Goal: Task Accomplishment & Management: Manage account settings

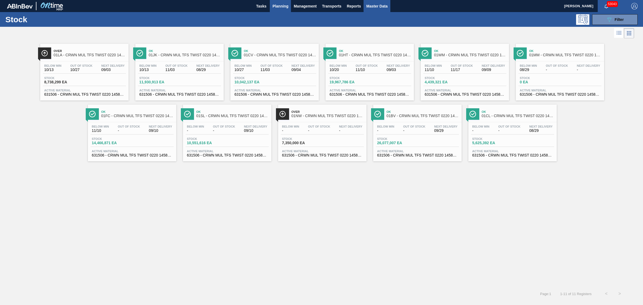
click at [372, 9] on span "Master Data" at bounding box center [376, 6] width 21 height 6
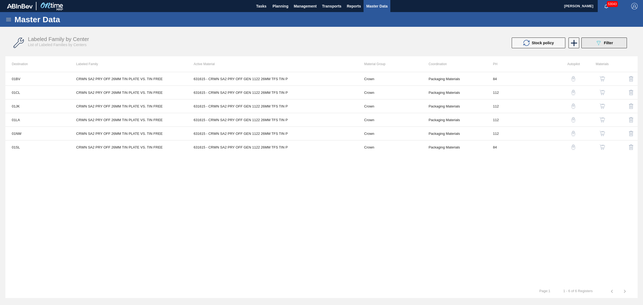
click at [602, 44] on div "089F7B8B-B2A5-4AFE-B5C0-19BA573D28AC Filter" at bounding box center [604, 43] width 18 height 6
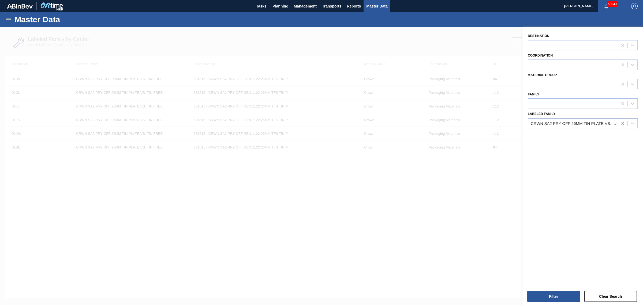
click at [622, 122] on icon at bounding box center [622, 123] width 2 height 3
click at [532, 120] on div at bounding box center [573, 123] width 90 height 8
type Family "crwn sa2"
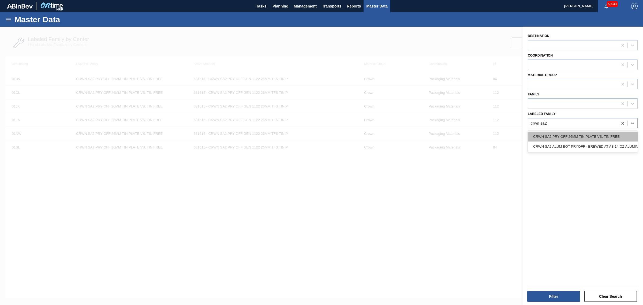
click at [572, 137] on div "CRWN SA2 PRY OFF 26MM TIN PLATE VS. TIN FREE" at bounding box center [582, 136] width 110 height 10
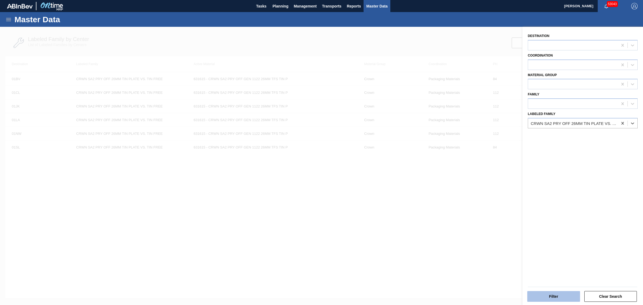
click at [556, 296] on button "Filter" at bounding box center [553, 296] width 53 height 11
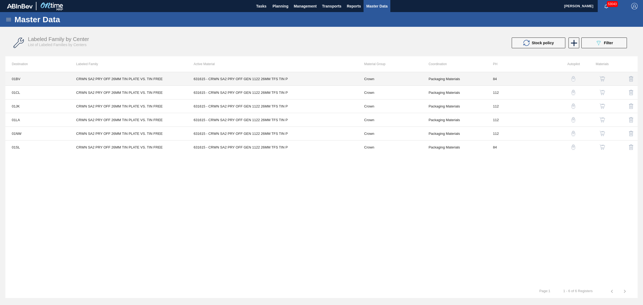
click at [278, 78] on td "631615 - CRWN SA2 PRY OFF GEN 1122 26MM TFS TIN P" at bounding box center [272, 79] width 171 height 14
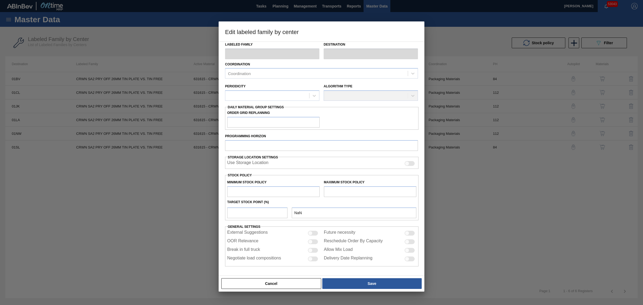
type input "Crown"
type input "Crowns"
type input "CRWN SA2 PRY OFF 26MM TIN PLATE VS. TIN FREE"
type input "01BV - [GEOGRAPHIC_DATA] Brewery"
type input "84"
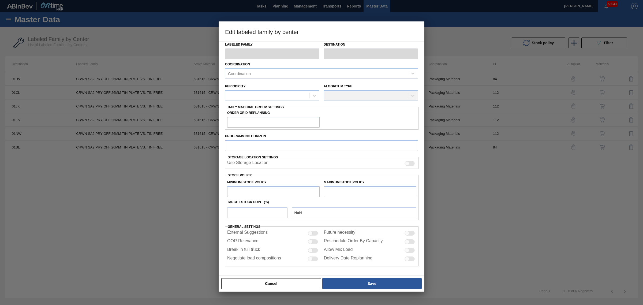
type input "2,586,584"
type input "13,776,742"
type input "0"
type input "2,586,584"
checkbox input "true"
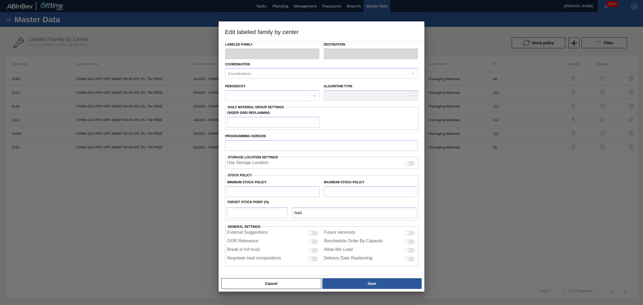
checkbox input "true"
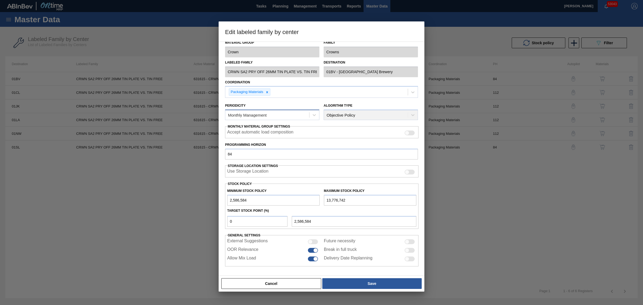
scroll to position [5, 0]
click at [287, 113] on div "Monthly Management" at bounding box center [267, 115] width 84 height 8
click at [257, 136] on div "Daily Management" at bounding box center [272, 138] width 94 height 10
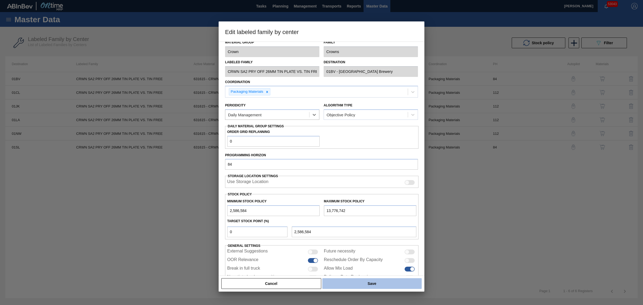
click at [365, 281] on button "Save" at bounding box center [371, 283] width 99 height 11
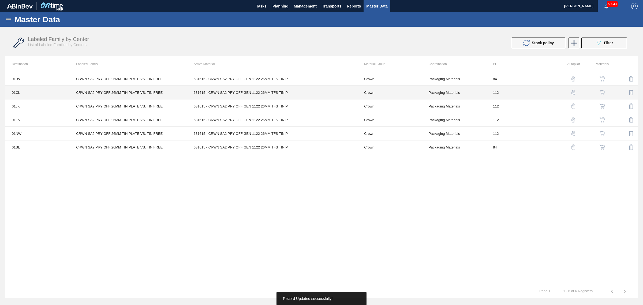
click at [337, 94] on td "631615 - CRWN SA2 PRY OFF GEN 1122 26MM TFS TIN P" at bounding box center [272, 93] width 171 height 14
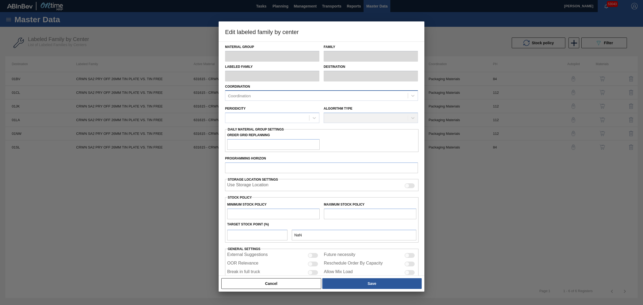
type input "Crown"
type input "Crowns"
type input "CRWN SA2 PRY OFF 26MM TIN PLATE VS. TIN FREE"
type input "01CL - Columbus Brewery"
type input "112"
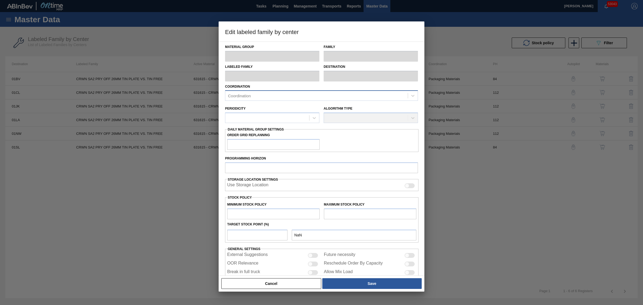
type input "840,000"
type input "4,219,848"
type input "30"
type input "1,853,954"
checkbox input "true"
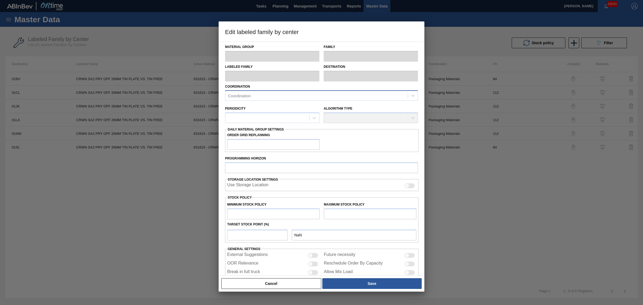
checkbox input "true"
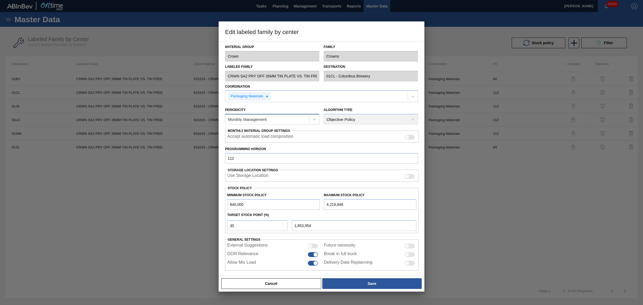
click at [265, 117] on div "Monthly Management" at bounding box center [247, 119] width 39 height 5
click at [264, 143] on div "Daily Management" at bounding box center [272, 142] width 94 height 10
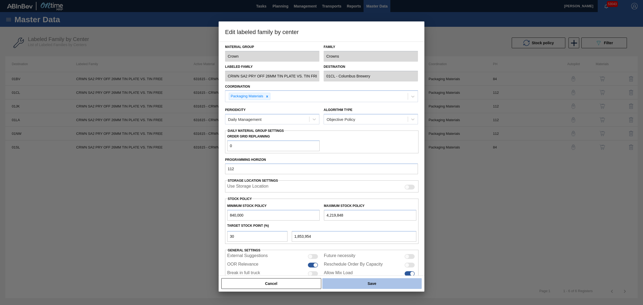
click at [372, 279] on button "Save" at bounding box center [371, 283] width 99 height 11
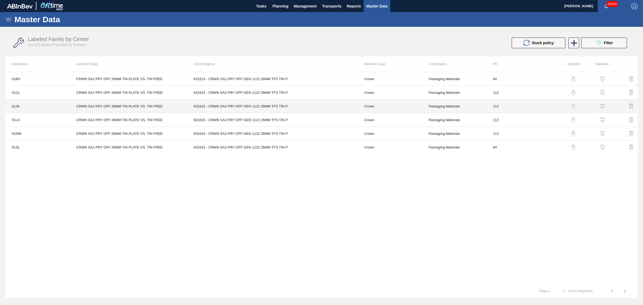
click at [294, 106] on td "631615 - CRWN SA2 PRY OFF GEN 1122 26MM TFS TIN P" at bounding box center [272, 106] width 171 height 14
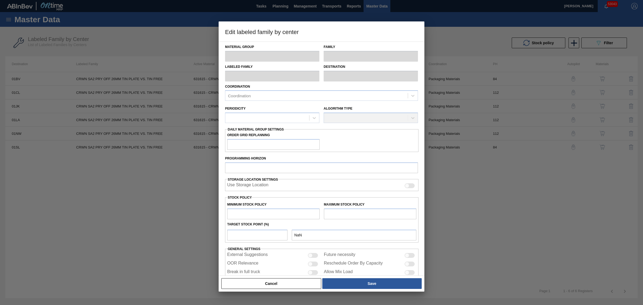
type input "Crown"
type input "Crowns"
type input "CRWN SA2 PRY OFF 26MM TIN PLATE VS. TIN FREE"
type input "01JK - Jacksonville Brewery"
type input "112"
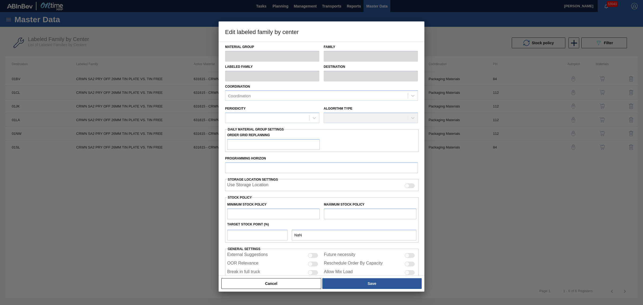
type input "1,505,863"
type input "12,344,010"
type input "0"
type input "1,505,863"
checkbox input "true"
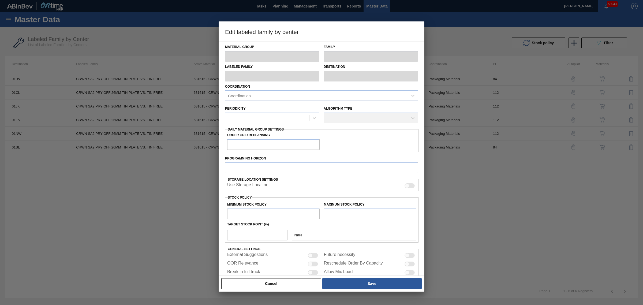
checkbox input "true"
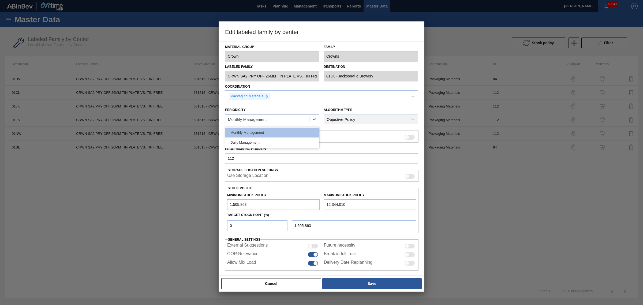
click at [257, 119] on div "Monthly Management" at bounding box center [247, 119] width 39 height 5
click at [259, 139] on div "Daily Management" at bounding box center [272, 142] width 94 height 10
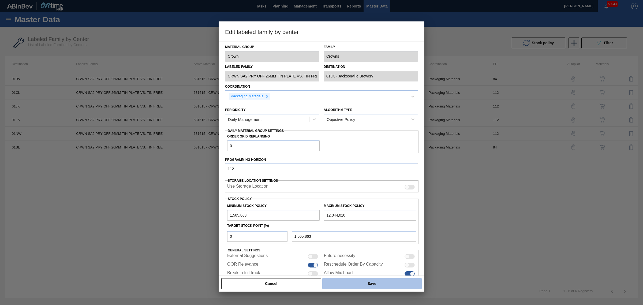
click at [378, 285] on button "Save" at bounding box center [371, 283] width 99 height 11
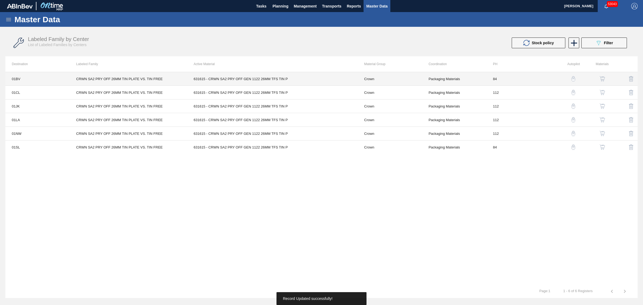
click at [261, 74] on td "631615 - CRWN SA2 PRY OFF GEN 1122 26MM TFS TIN P" at bounding box center [272, 79] width 171 height 14
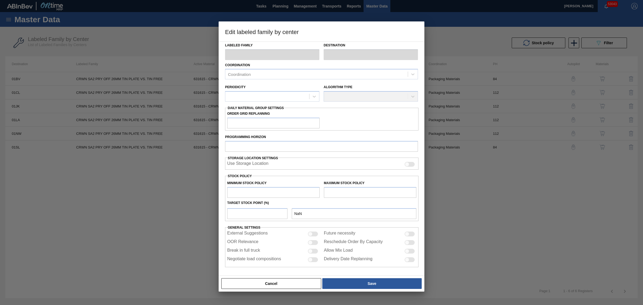
type input "Crown"
type input "Crowns"
type input "CRWN SA2 PRY OFF 26MM TIN PLATE VS. TIN FREE"
type input "01BV - [GEOGRAPHIC_DATA] Brewery"
type input "0"
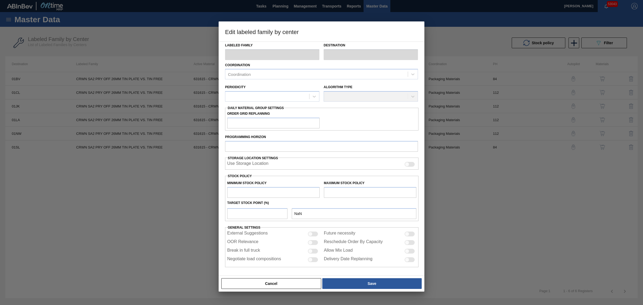
type input "84"
type input "2,586,584"
type input "13,776,742"
type input "0"
type input "2,586,584"
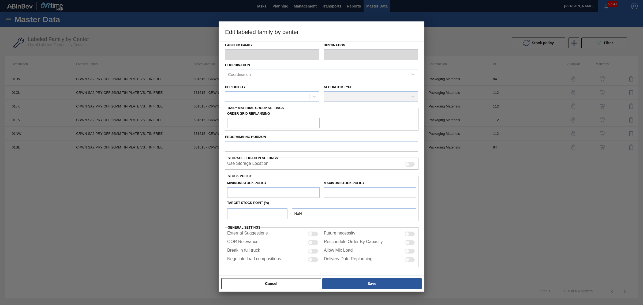
checkbox input "true"
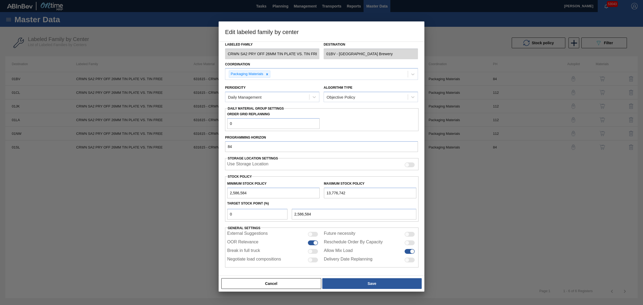
scroll to position [24, 0]
click at [272, 282] on button "Cancel" at bounding box center [271, 283] width 100 height 11
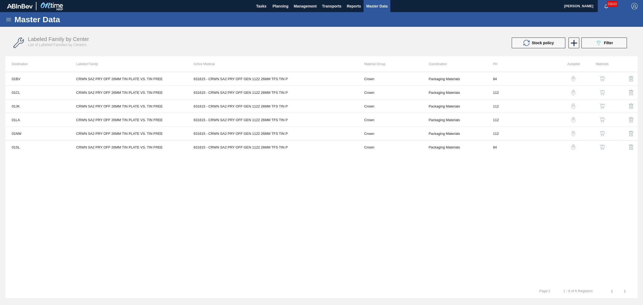
click at [602, 78] on img "button" at bounding box center [601, 78] width 5 height 5
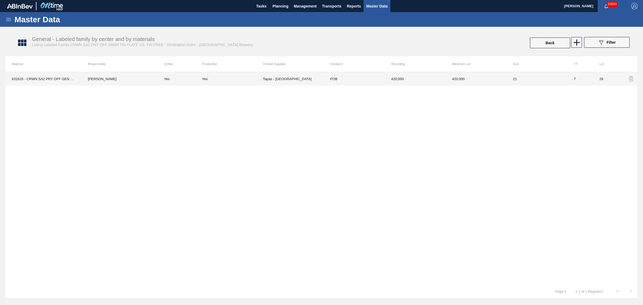
click at [288, 78] on td "Tapas - [GEOGRAPHIC_DATA]" at bounding box center [293, 78] width 61 height 13
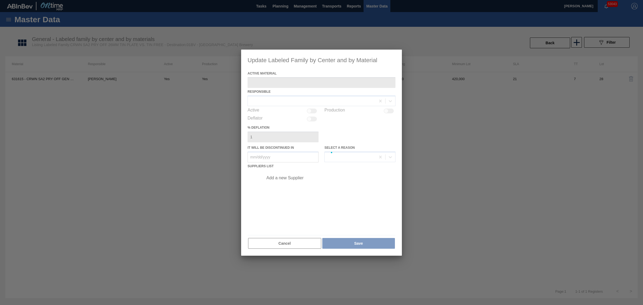
type Material "631615 - CRWN SA2 PRY OFF GEN 1122 26MM TFS TIN P"
checkbox input "true"
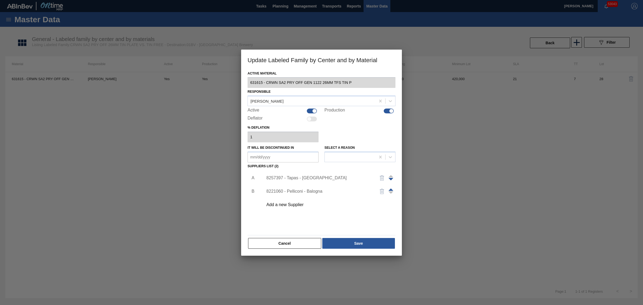
click at [304, 191] on div "8221060 - Pelliconi - Balogna" at bounding box center [318, 191] width 105 height 5
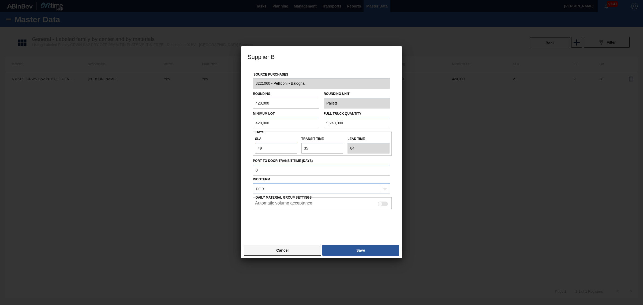
click at [291, 251] on button "Cancel" at bounding box center [282, 250] width 77 height 11
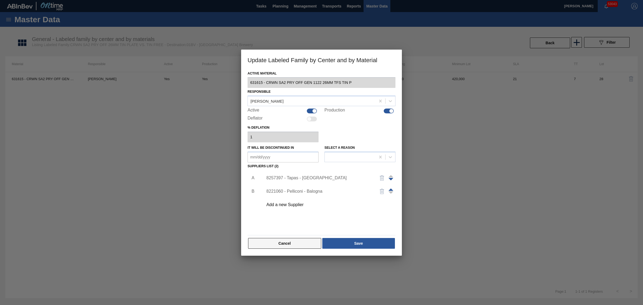
click at [281, 243] on button "Cancel" at bounding box center [284, 243] width 73 height 11
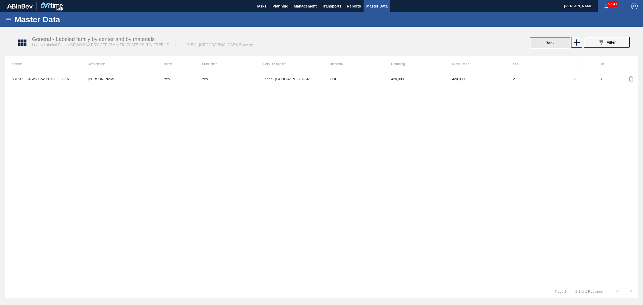
click at [553, 44] on button "Back" at bounding box center [550, 42] width 40 height 11
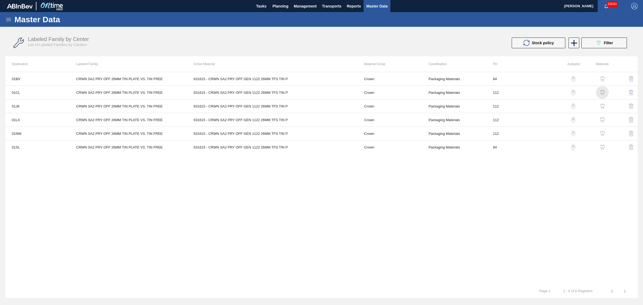
click at [602, 92] on img "button" at bounding box center [601, 92] width 5 height 5
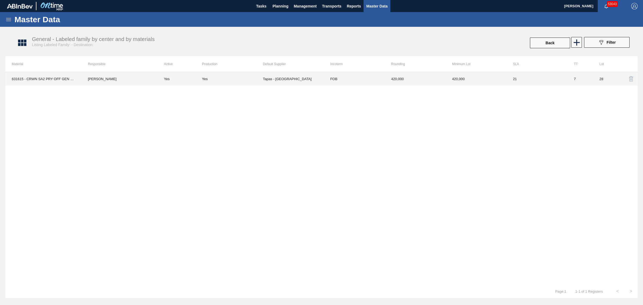
click at [334, 78] on td "FOB" at bounding box center [354, 78] width 61 height 13
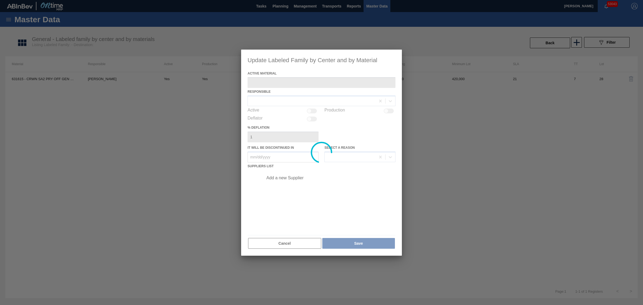
type Material "631615 - CRWN SA2 PRY OFF GEN 1122 26MM TFS TIN P"
checkbox input "true"
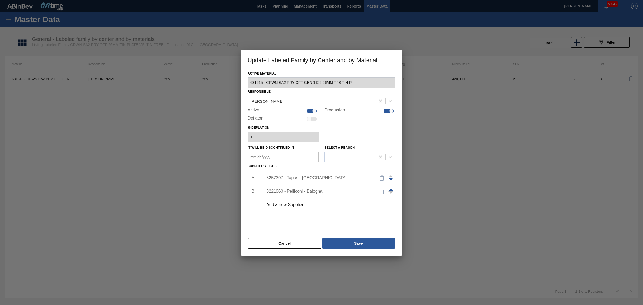
click at [303, 191] on div "8221060 - Pelliconi - Balogna" at bounding box center [318, 191] width 105 height 5
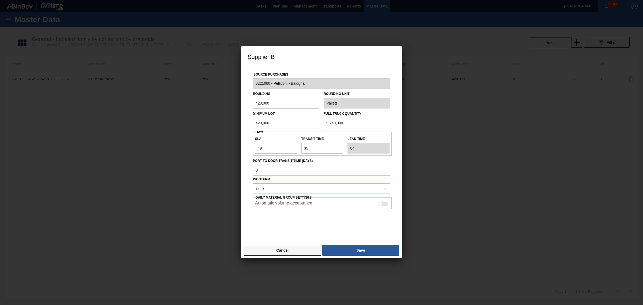
click at [303, 250] on button "Cancel" at bounding box center [282, 250] width 77 height 11
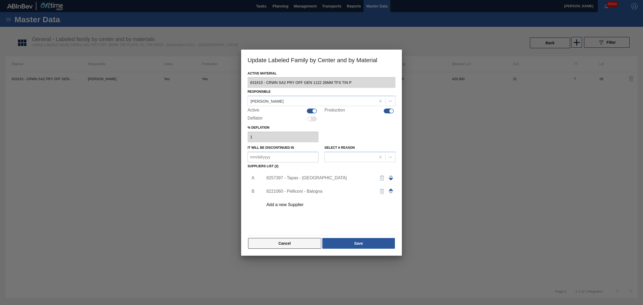
click at [291, 242] on button "Cancel" at bounding box center [284, 243] width 73 height 11
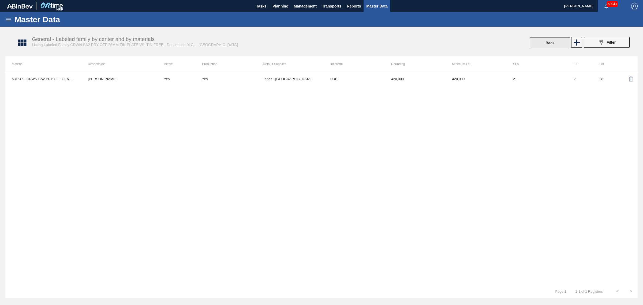
click at [546, 38] on button "Back" at bounding box center [550, 42] width 40 height 11
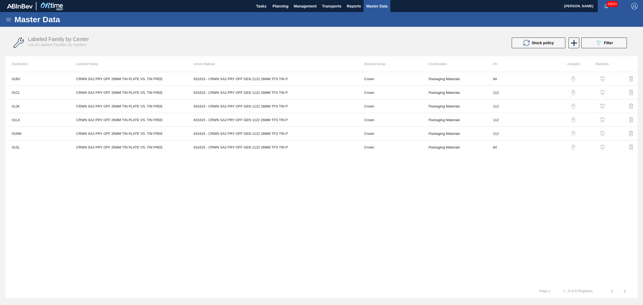
click at [604, 107] on img "button" at bounding box center [601, 105] width 5 height 5
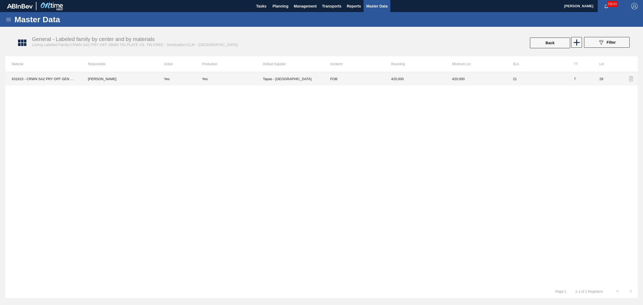
click at [275, 81] on td "Tapas - [GEOGRAPHIC_DATA]" at bounding box center [293, 78] width 61 height 13
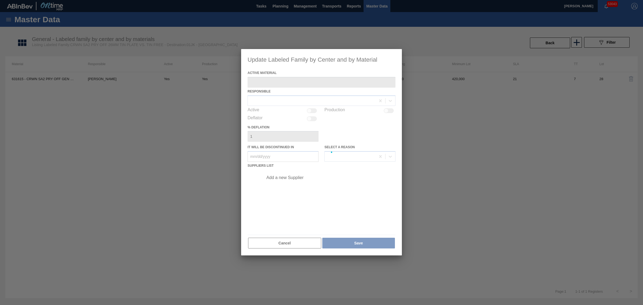
type Material "631615 - CRWN SA2 PRY OFF GEN 1122 26MM TFS TIN P"
checkbox input "true"
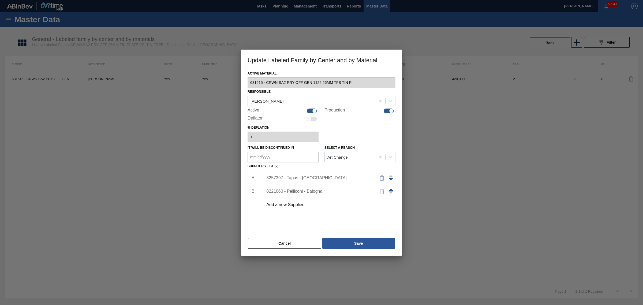
click at [308, 191] on div "8221060 - Pelliconi - Balogna" at bounding box center [318, 191] width 105 height 5
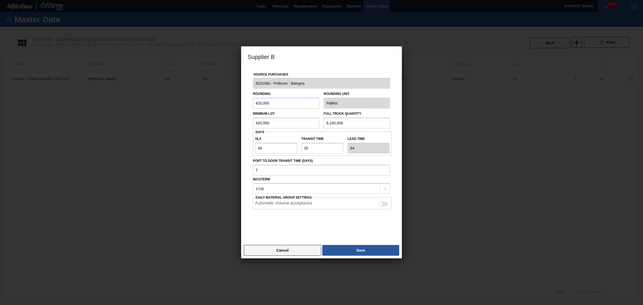
click at [302, 244] on div "Cancel Save" at bounding box center [321, 250] width 161 height 16
click at [301, 248] on button "Cancel" at bounding box center [282, 250] width 77 height 11
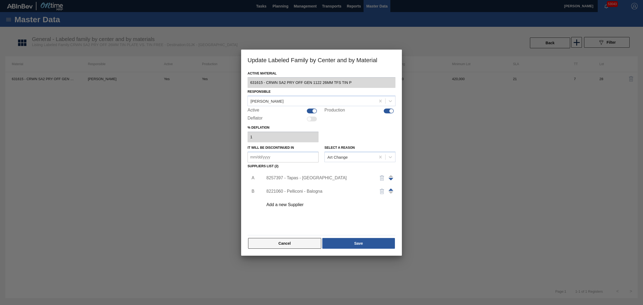
click at [304, 244] on button "Cancel" at bounding box center [284, 243] width 73 height 11
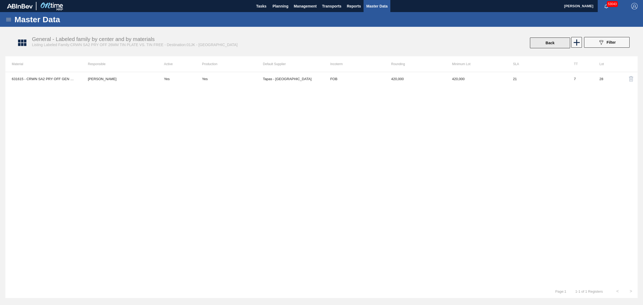
click at [553, 42] on button "Back" at bounding box center [550, 42] width 40 height 11
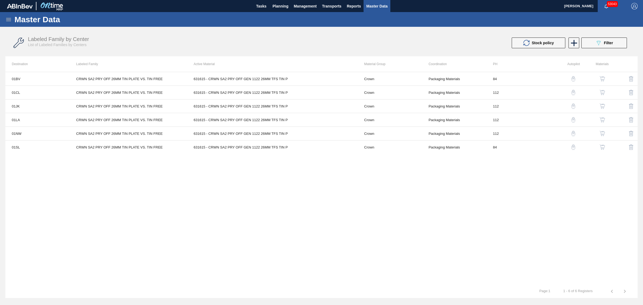
drag, startPoint x: 261, startPoint y: 121, endPoint x: 232, endPoint y: 178, distance: 63.2
click at [232, 178] on div "01BV CRWN SA2 PRY OFF 26MM TIN PLATE VS. TIN FREE 631615 - CRWN SA2 PRY OFF GEN…" at bounding box center [321, 178] width 632 height 213
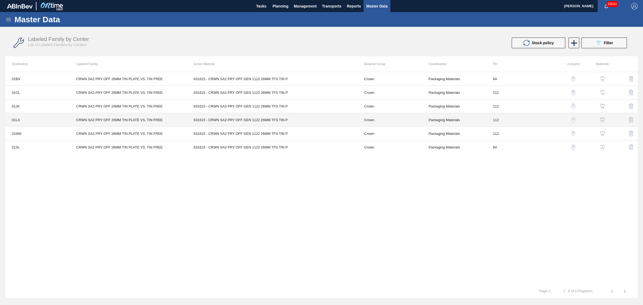
click at [246, 125] on td "631615 - CRWN SA2 PRY OFF GEN 1122 26MM TFS TIN P" at bounding box center [272, 120] width 171 height 14
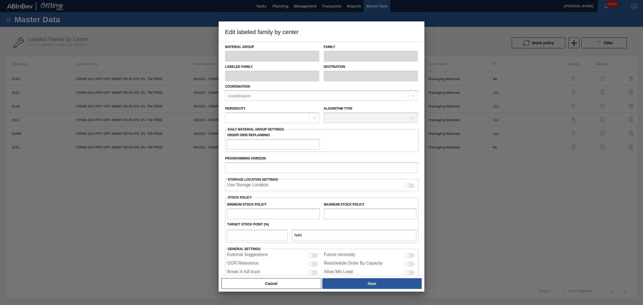
type input "Crown"
type input "Crowns"
type input "CRWN SA2 PRY OFF 26MM TIN PLATE VS. TIN FREE"
type input "01LA - Los Angeles Brewery"
type input "112"
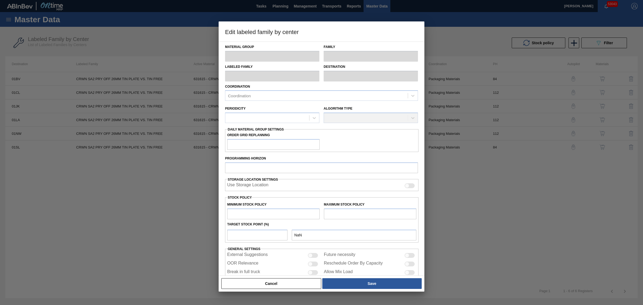
type input "2,520,000"
type input "5,567,200"
type input "0"
type input "2,520,000"
checkbox input "true"
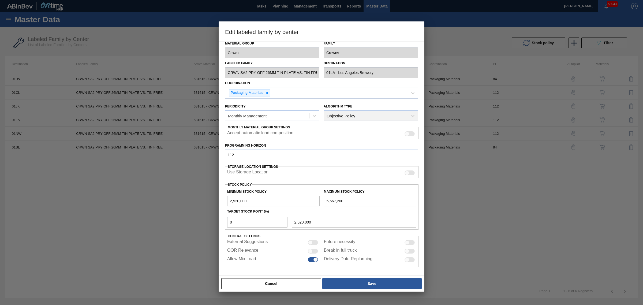
scroll to position [5, 0]
click at [292, 285] on button "Cancel" at bounding box center [271, 283] width 100 height 11
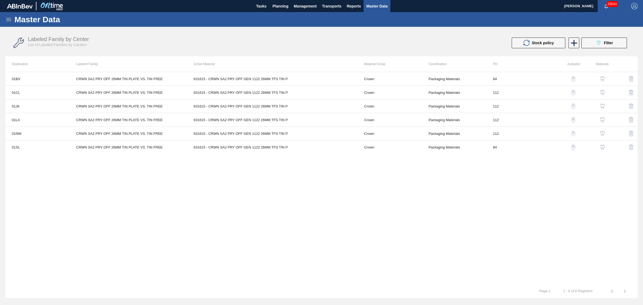
click at [602, 119] on img "button" at bounding box center [601, 119] width 5 height 5
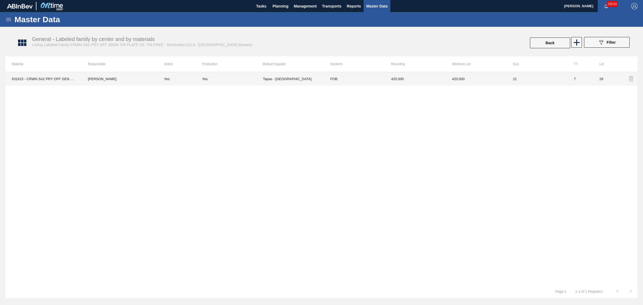
click at [327, 83] on td "FOB" at bounding box center [354, 78] width 61 height 13
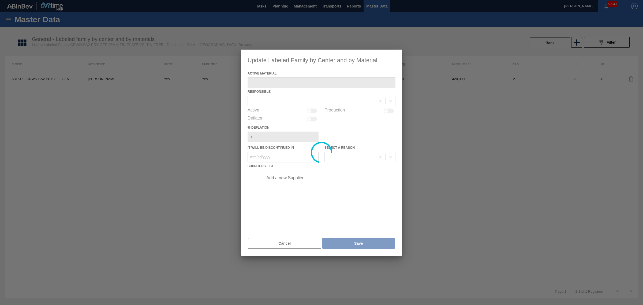
type Material "631615 - CRWN SA2 PRY OFF GEN 1122 26MM TFS TIN P"
checkbox input "true"
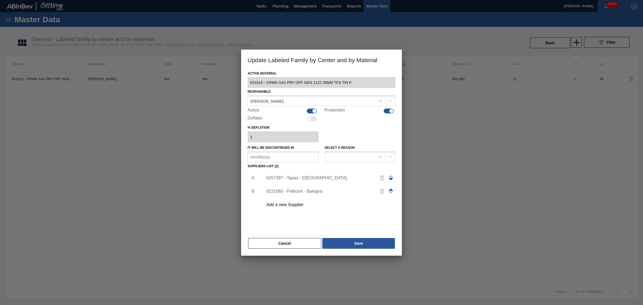
click at [315, 192] on div "8221060 - Pelliconi - Balogna" at bounding box center [318, 191] width 105 height 5
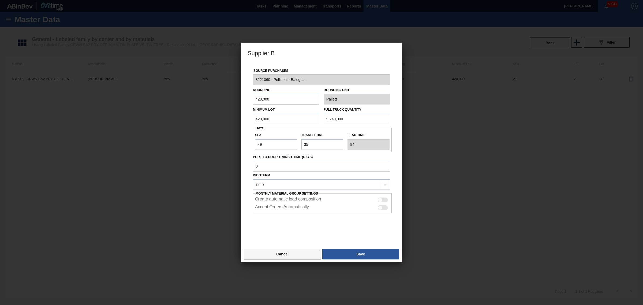
click at [306, 256] on button "Cancel" at bounding box center [282, 253] width 77 height 11
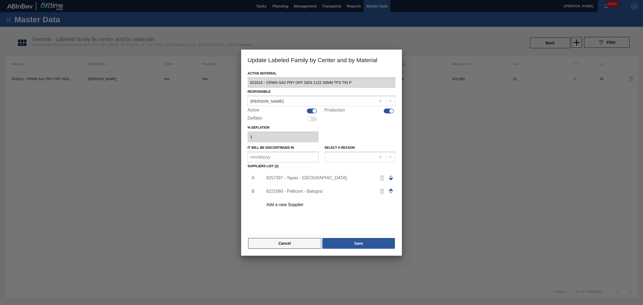
click at [305, 243] on button "Cancel" at bounding box center [284, 243] width 73 height 11
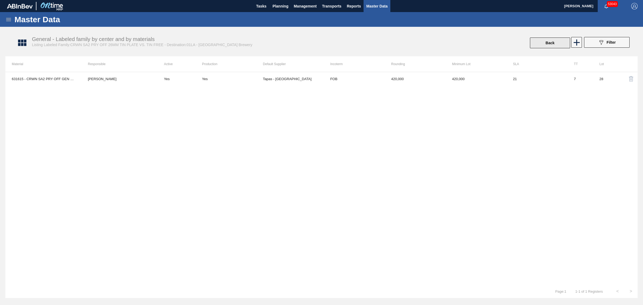
click at [546, 37] on button "Back" at bounding box center [550, 42] width 40 height 11
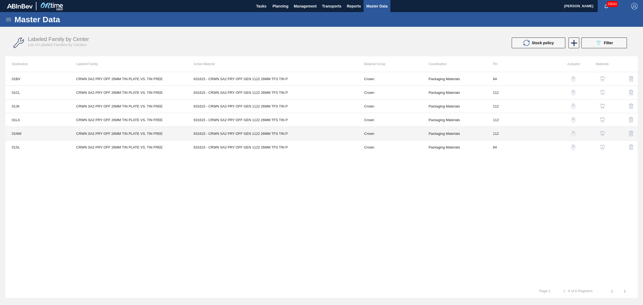
click at [319, 134] on td "631615 - CRWN SA2 PRY OFF GEN 1122 26MM TFS TIN P" at bounding box center [272, 134] width 171 height 14
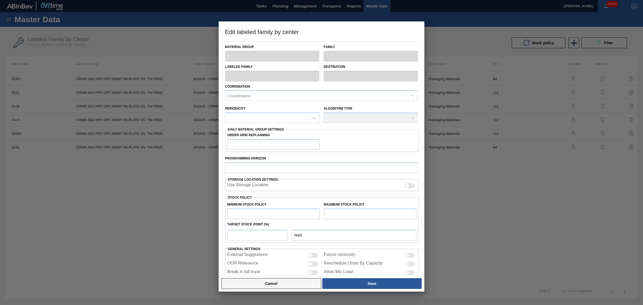
click at [299, 282] on button "Cancel" at bounding box center [271, 283] width 100 height 11
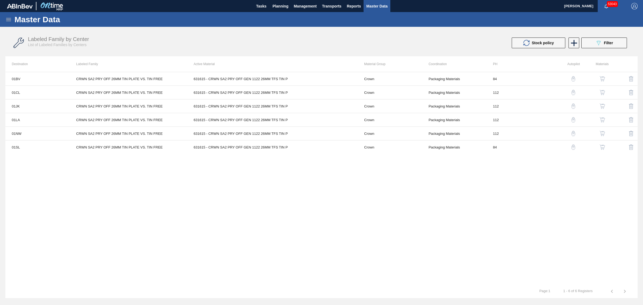
click at [603, 132] on img "button" at bounding box center [601, 133] width 5 height 5
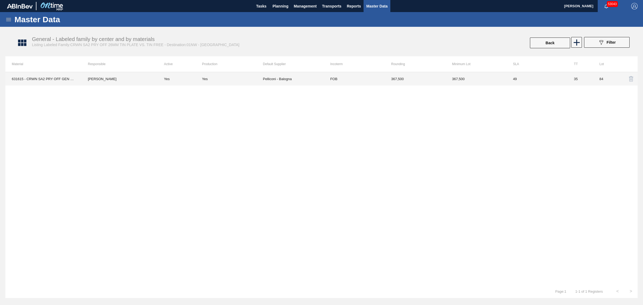
click at [341, 80] on td "FOB" at bounding box center [354, 78] width 61 height 13
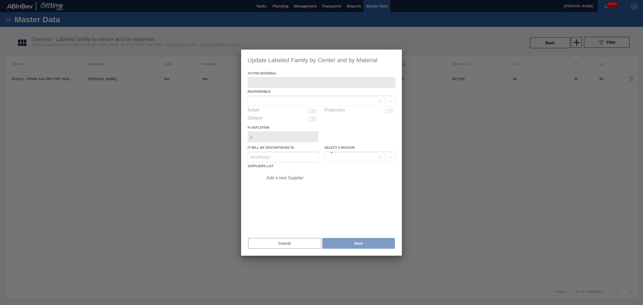
type Material "631615 - CRWN SA2 PRY OFF GEN 1122 26MM TFS TIN P"
checkbox input "true"
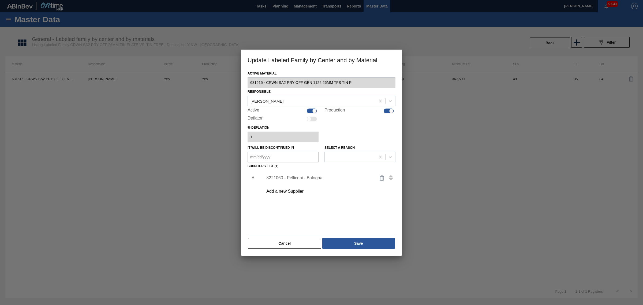
click at [308, 180] on div "8221060 - Pelliconi - Balogna" at bounding box center [318, 177] width 105 height 5
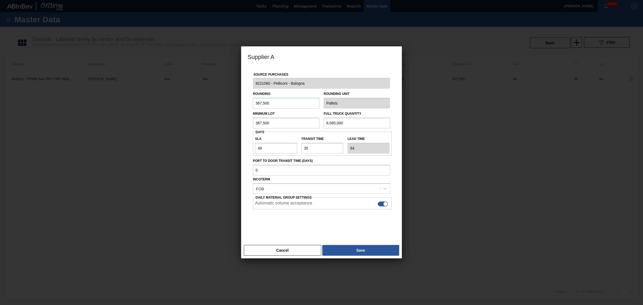
click at [383, 205] on div at bounding box center [385, 203] width 5 height 5
checkbox input "false"
click at [361, 253] on button "Save" at bounding box center [360, 250] width 77 height 11
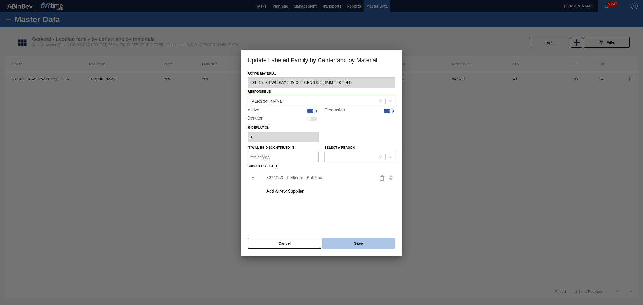
click at [363, 247] on button "Save" at bounding box center [358, 243] width 73 height 11
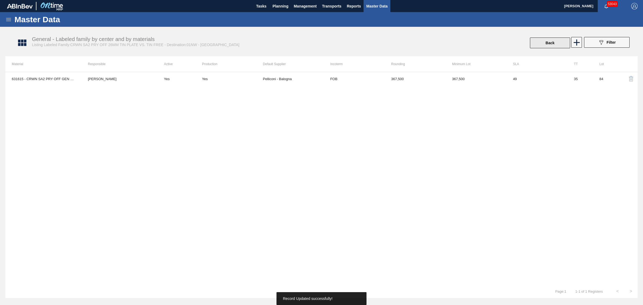
click at [552, 39] on button "Back" at bounding box center [550, 42] width 40 height 11
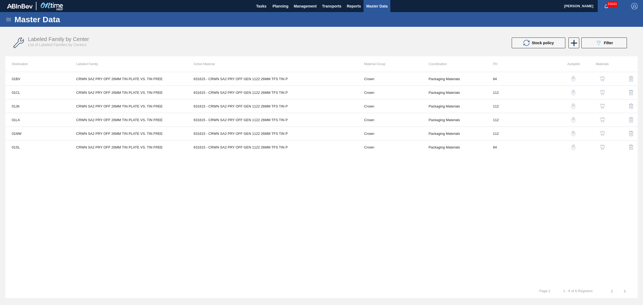
click at [603, 148] on img "button" at bounding box center [601, 146] width 5 height 5
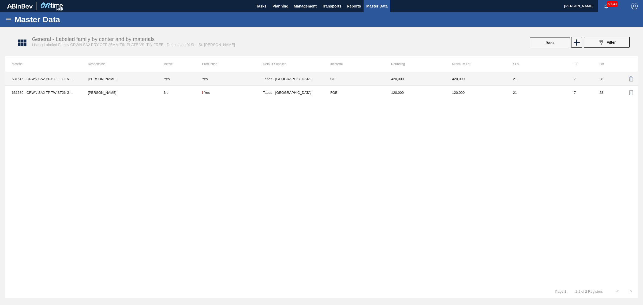
click at [318, 80] on td "Tapas - [GEOGRAPHIC_DATA]" at bounding box center [293, 79] width 61 height 14
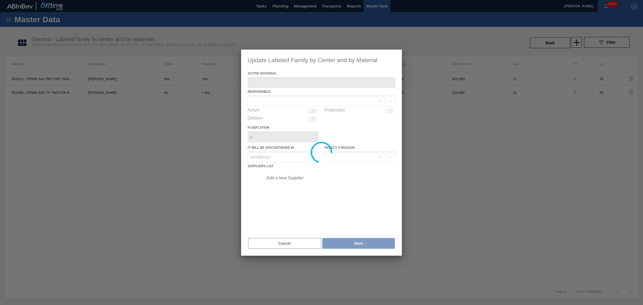
type Material "631615 - CRWN SA2 PRY OFF GEN 1122 26MM TFS TIN P"
checkbox input "true"
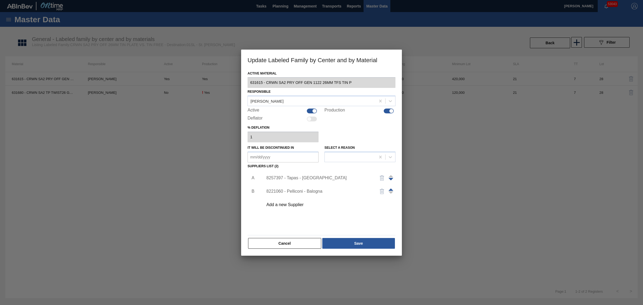
click at [322, 191] on div "8221060 - Pelliconi - Balogna" at bounding box center [318, 191] width 105 height 5
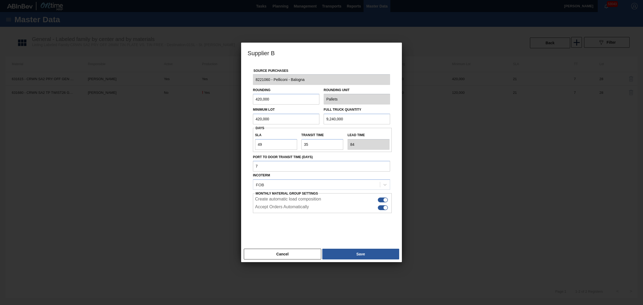
click at [380, 206] on div at bounding box center [383, 207] width 10 height 5
checkbox input "false"
click at [355, 251] on button "Save" at bounding box center [360, 253] width 77 height 11
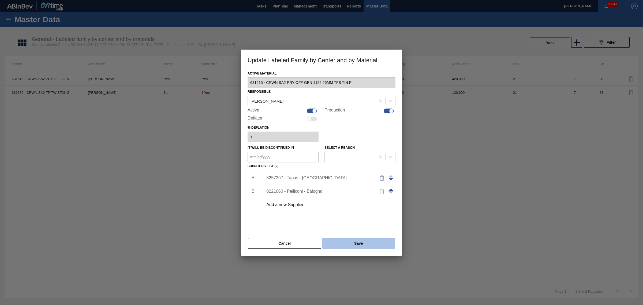
click at [354, 241] on button "Save" at bounding box center [358, 243] width 73 height 11
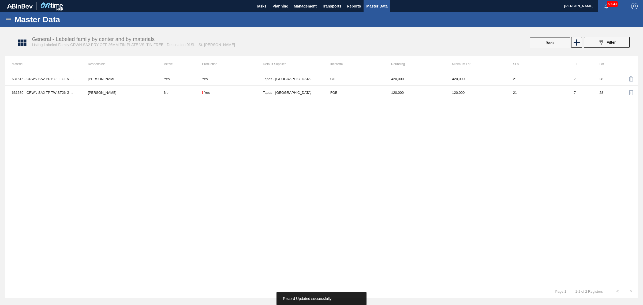
click at [544, 41] on button "Back" at bounding box center [550, 42] width 40 height 11
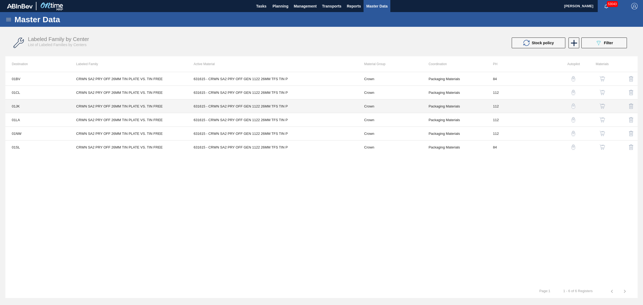
click at [285, 106] on td "631615 - CRWN SA2 PRY OFF GEN 1122 26MM TFS TIN P" at bounding box center [272, 106] width 171 height 14
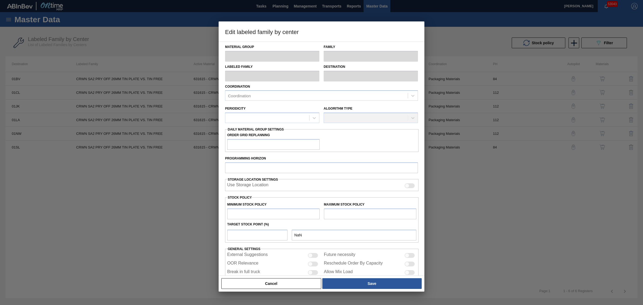
type input "Crown"
type input "Crowns"
type input "CRWN SA2 PRY OFF 26MM TIN PLATE VS. TIN FREE"
type input "01JK - Jacksonville Brewery"
type input "0"
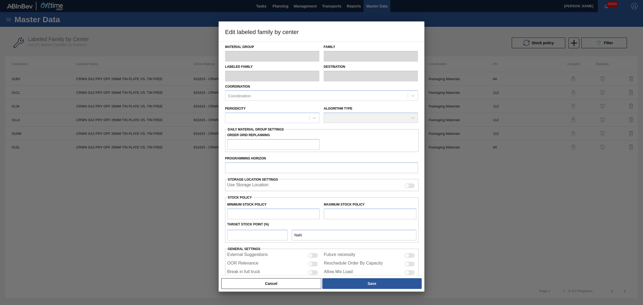
type input "112"
type input "1,505,863"
type input "12,344,010"
type input "0"
type input "1,505,863"
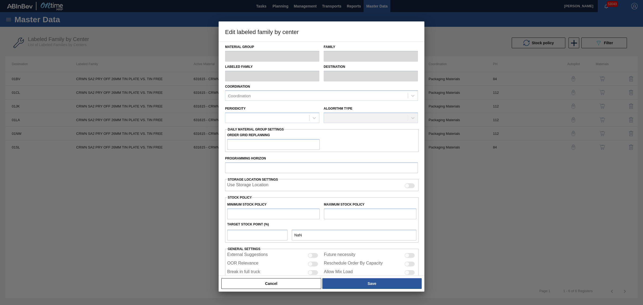
checkbox input "true"
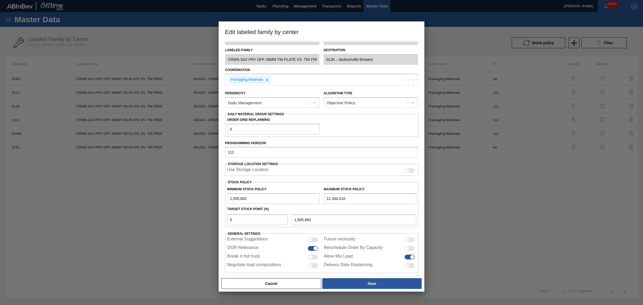
scroll to position [24, 0]
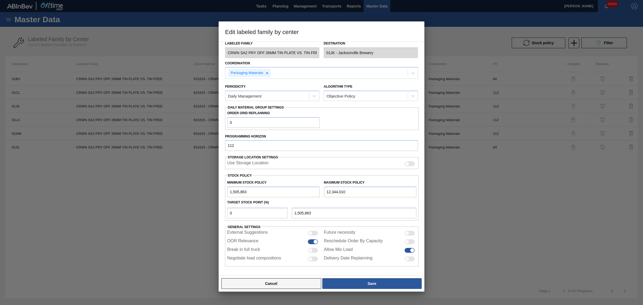
click at [279, 287] on button "Cancel" at bounding box center [271, 283] width 100 height 11
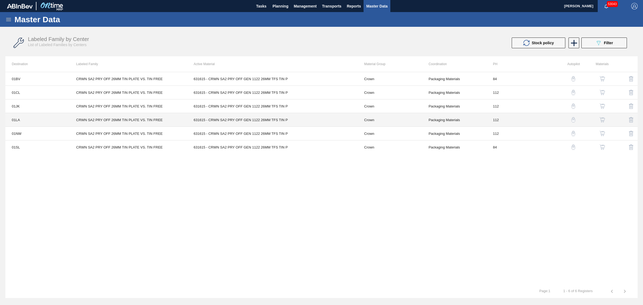
click at [254, 119] on td "631615 - CRWN SA2 PRY OFF GEN 1122 26MM TFS TIN P" at bounding box center [272, 120] width 171 height 14
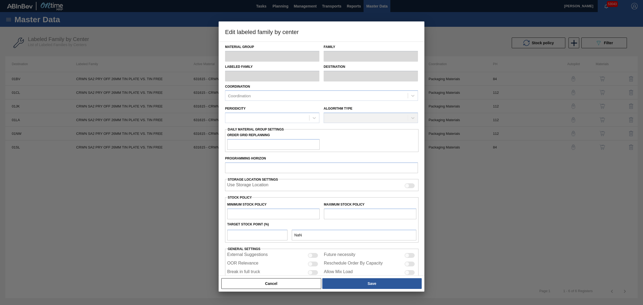
type input "Crown"
type input "Crowns"
type input "CRWN SA2 PRY OFF 26MM TIN PLATE VS. TIN FREE"
type input "01LA - Los Angeles Brewery"
type input "112"
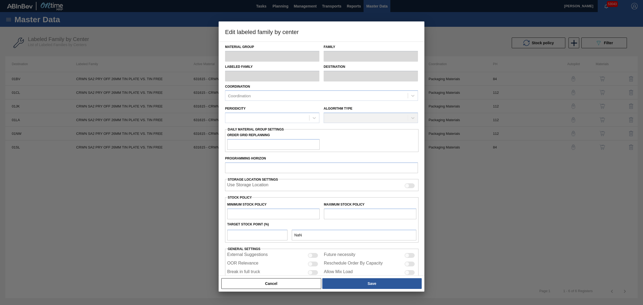
type input "2,520,000"
type input "5,567,200"
type input "0"
type input "2,520,000"
checkbox input "true"
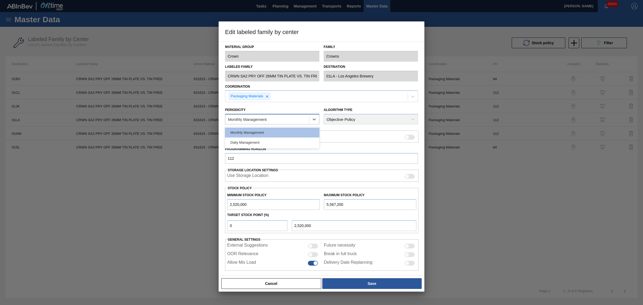
click at [258, 117] on div "Monthly Management" at bounding box center [247, 119] width 39 height 5
click at [264, 138] on div "Daily Management" at bounding box center [272, 142] width 94 height 10
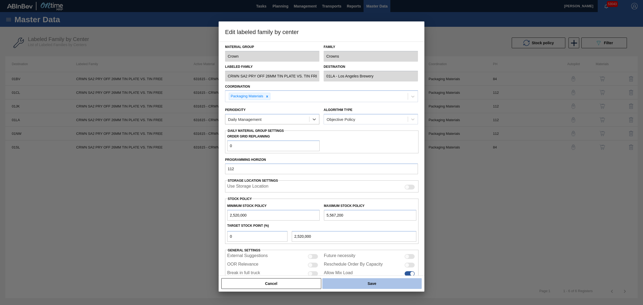
click at [368, 282] on button "Save" at bounding box center [371, 283] width 99 height 11
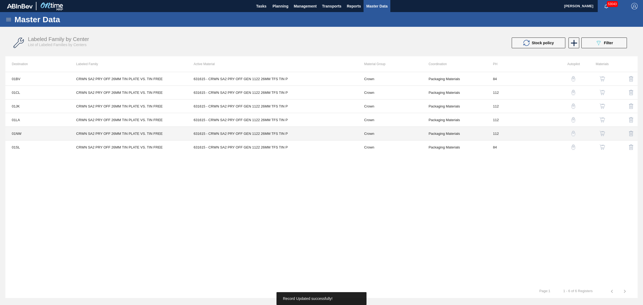
click at [248, 132] on td "631615 - CRWN SA2 PRY OFF GEN 1122 26MM TFS TIN P" at bounding box center [272, 134] width 171 height 14
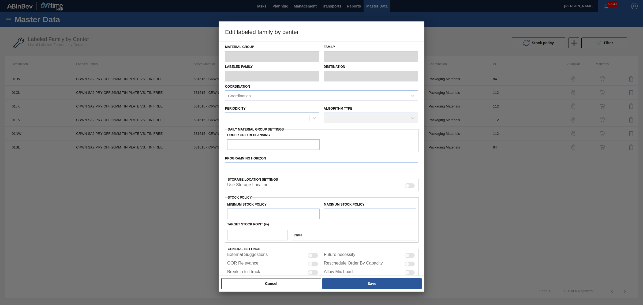
type input "Crown"
type input "Crowns"
type input "CRWN SA2 PRY OFF 26MM TIN PLATE VS. TIN FREE"
type input "01NW - [GEOGRAPHIC_DATA]"
type input "0"
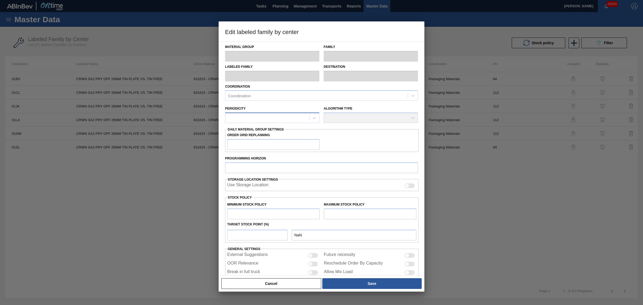
type input "112"
type input "0"
type input "12,385,744"
type input "0"
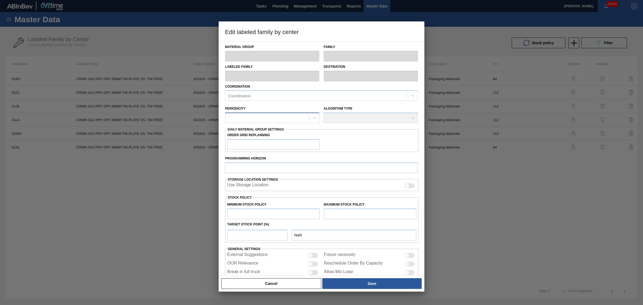
checkbox input "true"
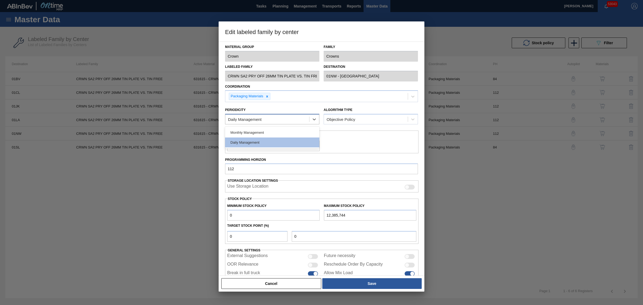
click at [248, 118] on div "Daily Management" at bounding box center [244, 119] width 33 height 5
click at [389, 282] on button "Save" at bounding box center [371, 283] width 99 height 11
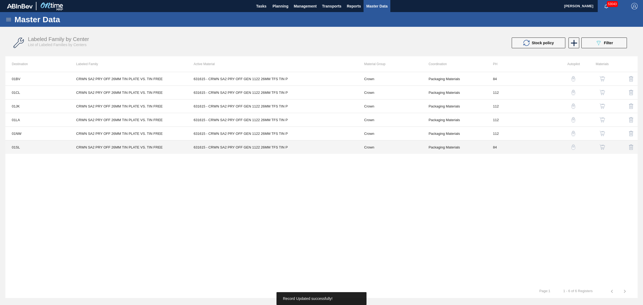
click at [252, 146] on td "631615 - CRWN SA2 PRY OFF GEN 1122 26MM TFS TIN P" at bounding box center [272, 147] width 171 height 14
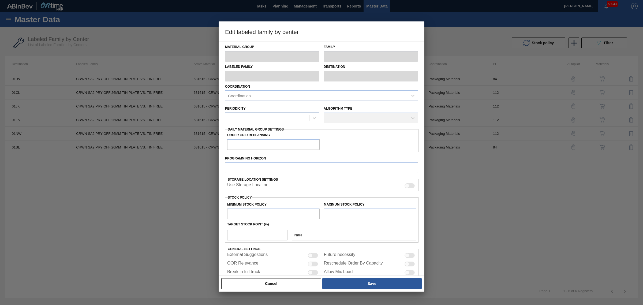
type input "Crown"
type input "Crowns"
type input "CRWN SA2 PRY OFF 26MM TIN PLATE VS. TIN FREE"
type input "01SL - St. [PERSON_NAME]"
type input "84"
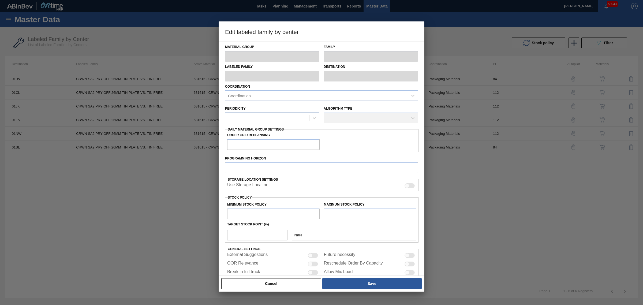
type input "3,464,825"
type input "4,677,669"
type input "0"
type input "3,464,825"
checkbox input "true"
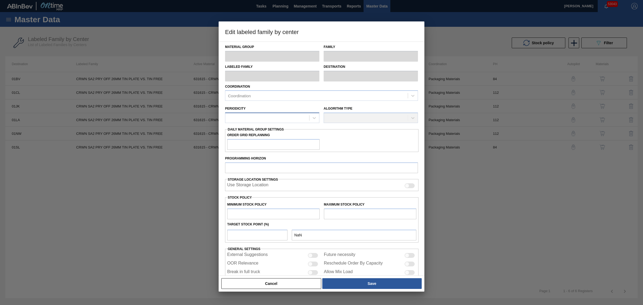
checkbox input "true"
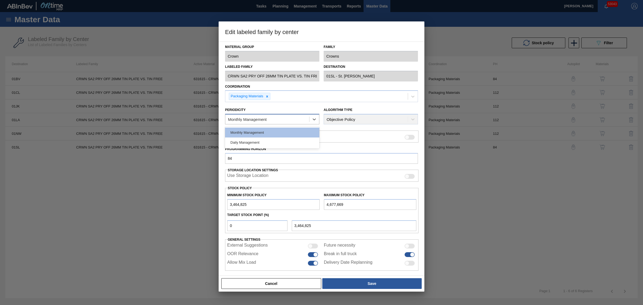
click at [257, 117] on div "Monthly Management" at bounding box center [247, 119] width 39 height 5
click at [263, 142] on div "Daily Management" at bounding box center [272, 142] width 94 height 10
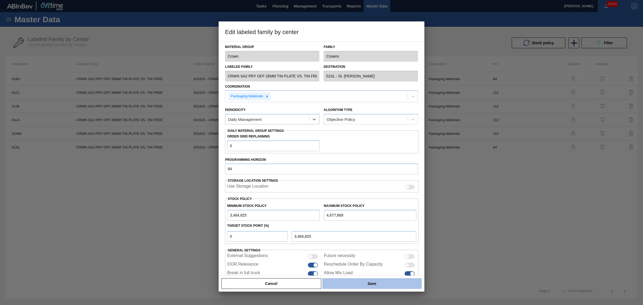
click at [376, 285] on button "Save" at bounding box center [371, 283] width 99 height 11
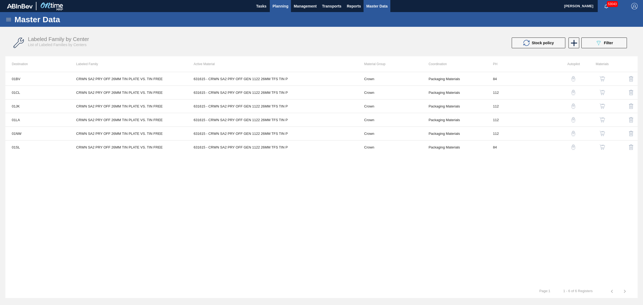
click at [280, 9] on button "Planning" at bounding box center [280, 6] width 21 height 12
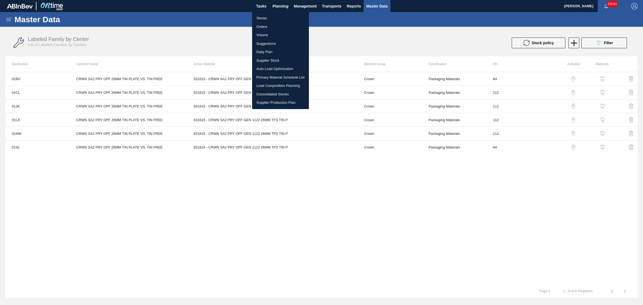
drag, startPoint x: 266, startPoint y: 43, endPoint x: 126, endPoint y: 2, distance: 145.9
click at [266, 43] on li "Suggestions" at bounding box center [280, 43] width 57 height 9
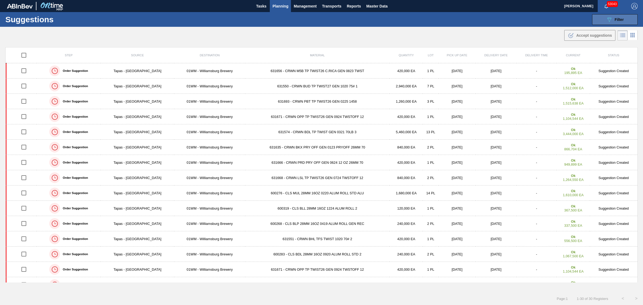
click at [619, 21] on span "Filter" at bounding box center [618, 19] width 9 height 4
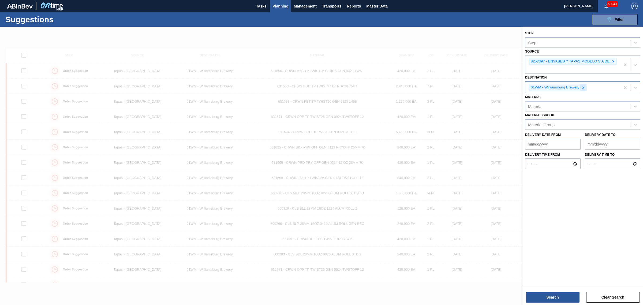
click at [583, 87] on icon at bounding box center [583, 87] width 2 height 2
click at [615, 62] on icon at bounding box center [613, 61] width 4 height 4
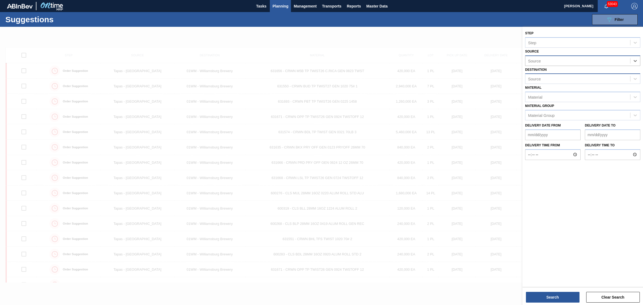
drag, startPoint x: 385, startPoint y: 42, endPoint x: 374, endPoint y: 14, distance: 30.1
click at [385, 42] on div at bounding box center [321, 179] width 643 height 305
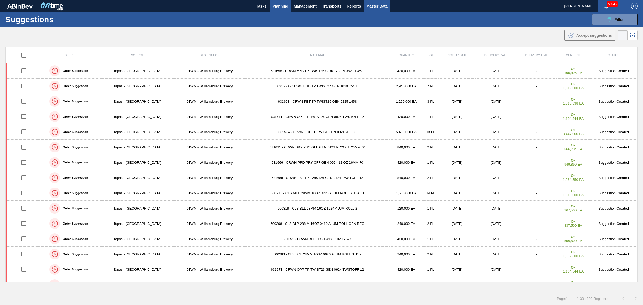
click at [374, 10] on button "Master Data" at bounding box center [376, 6] width 27 height 12
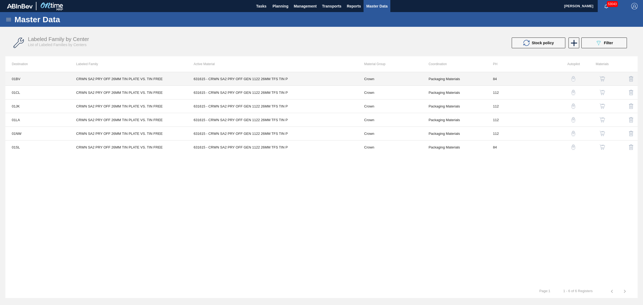
click at [371, 79] on td "Crown" at bounding box center [389, 79] width 64 height 14
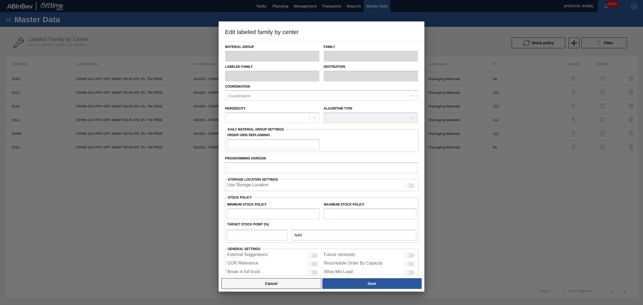
click at [302, 284] on button "Cancel" at bounding box center [271, 283] width 100 height 11
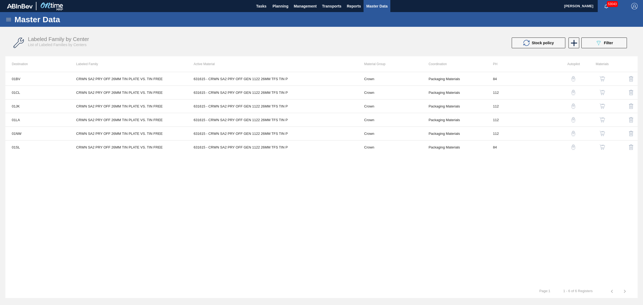
click at [603, 78] on img "button" at bounding box center [601, 78] width 5 height 5
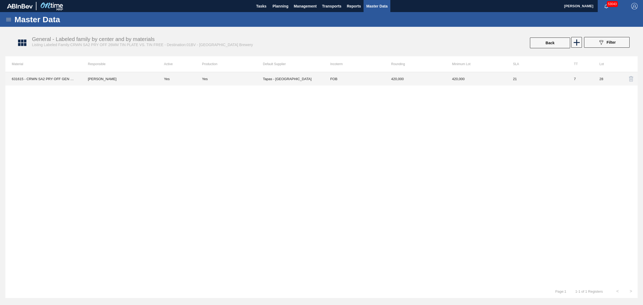
click at [292, 81] on td "Tapas - [GEOGRAPHIC_DATA]" at bounding box center [293, 78] width 61 height 13
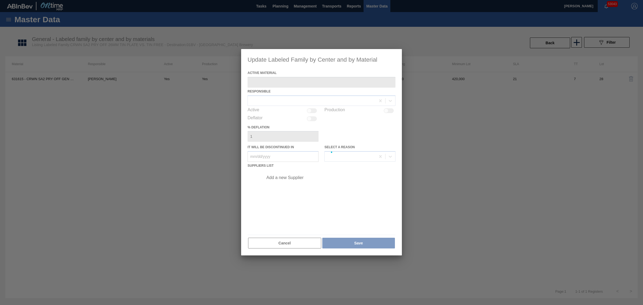
type Material "631615 - CRWN SA2 PRY OFF GEN 1122 26MM TFS TIN P"
checkbox input "true"
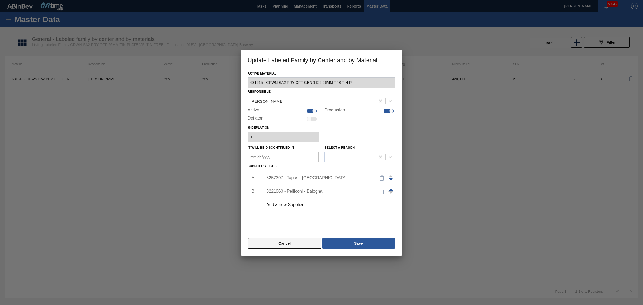
click at [291, 244] on button "Cancel" at bounding box center [284, 243] width 73 height 11
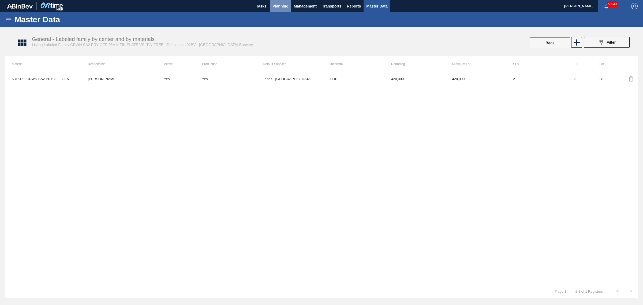
click at [280, 7] on span "Planning" at bounding box center [280, 6] width 16 height 6
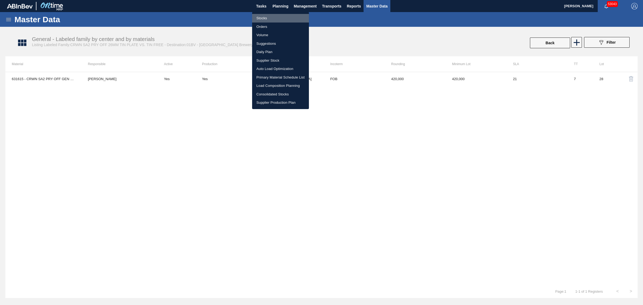
click at [261, 18] on li "Stocks" at bounding box center [280, 18] width 57 height 9
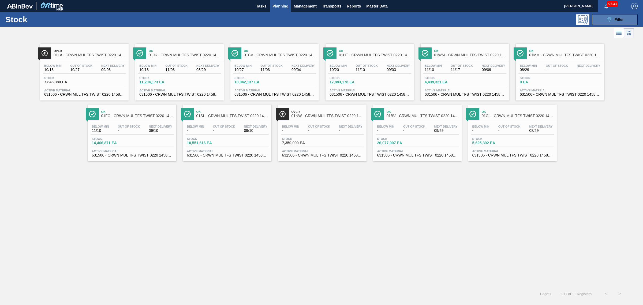
click at [612, 20] on icon "089F7B8B-B2A5-4AFE-B5C0-19BA573D28AC" at bounding box center [609, 19] width 6 height 6
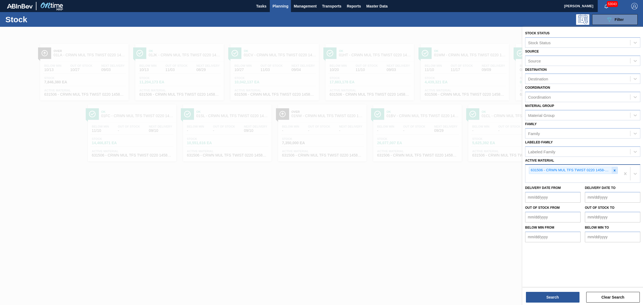
click at [614, 168] on icon at bounding box center [614, 170] width 4 height 4
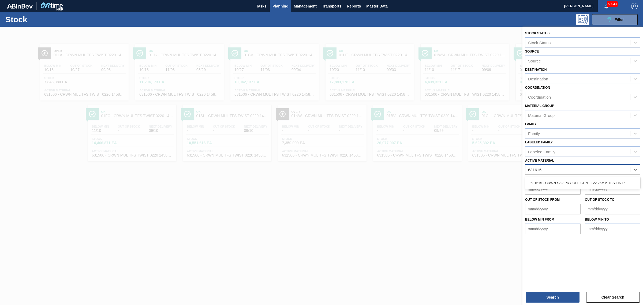
type Material "631615"
click at [490, 196] on div at bounding box center [321, 179] width 643 height 305
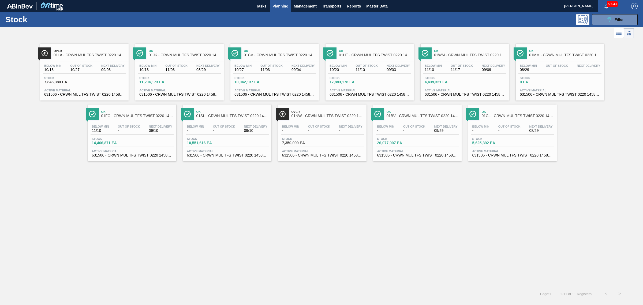
click at [280, 8] on span "Planning" at bounding box center [280, 6] width 16 height 6
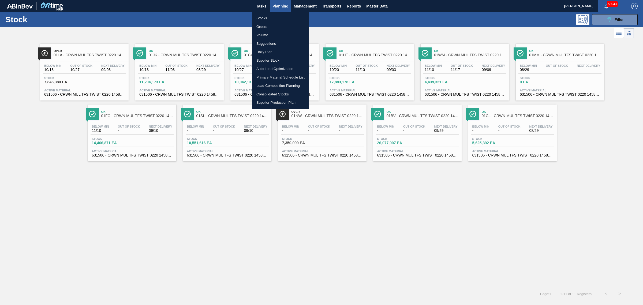
click at [315, 7] on div at bounding box center [321, 152] width 643 height 305
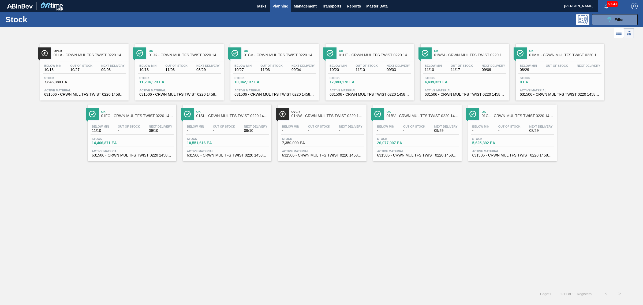
click at [306, 0] on body "Tasks Planning Management Transports Reports Master Data [PERSON_NAME] 53043 Ma…" at bounding box center [321, 0] width 643 height 0
click at [310, 5] on span "Management" at bounding box center [304, 6] width 23 height 6
click at [325, 6] on div at bounding box center [321, 152] width 643 height 305
click at [334, 5] on span "Transports" at bounding box center [331, 6] width 19 height 6
click at [330, 29] on li "[GEOGRAPHIC_DATA]" at bounding box center [335, 26] width 45 height 9
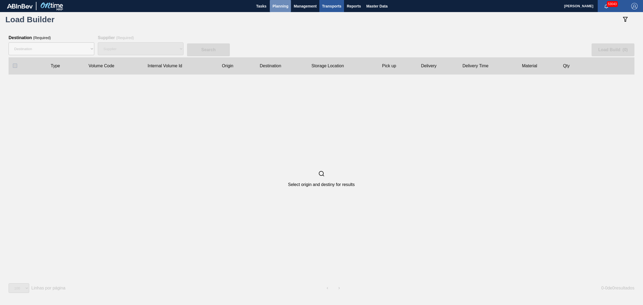
click at [276, 7] on span "Planning" at bounding box center [280, 6] width 16 height 6
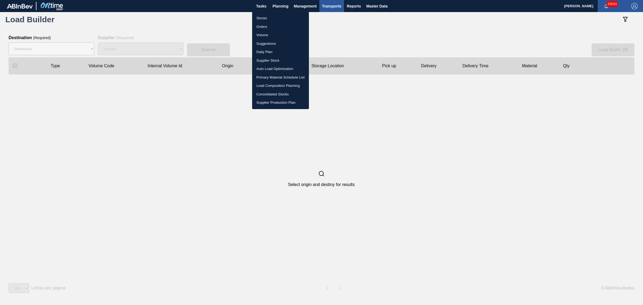
click at [261, 19] on li "Stocks" at bounding box center [280, 18] width 57 height 9
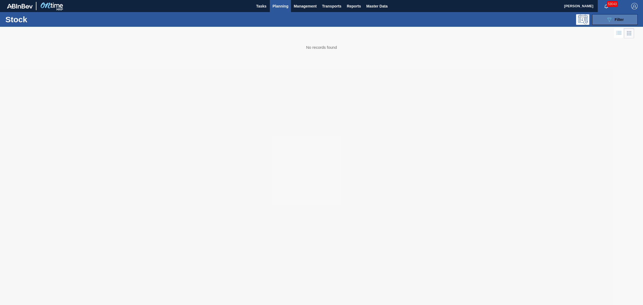
click at [610, 20] on icon at bounding box center [609, 19] width 4 height 5
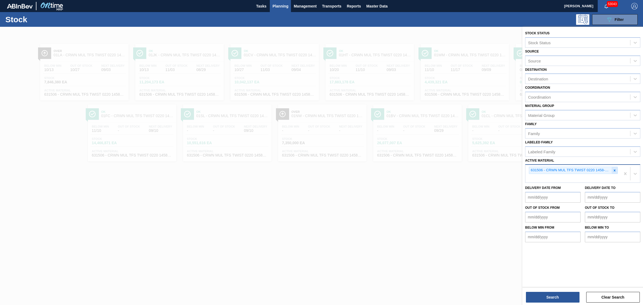
click at [614, 170] on icon at bounding box center [614, 170] width 4 height 4
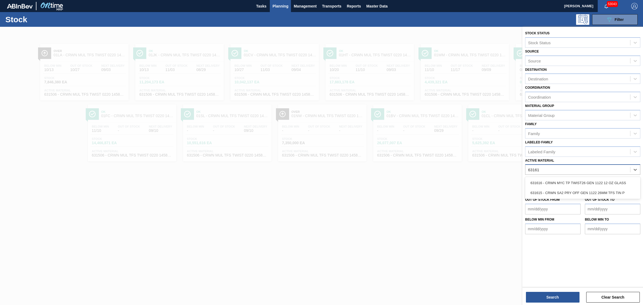
type Material "631615"
click at [590, 184] on div "631615 - CRWN SA2 PRY OFF GEN 1122 26MM TFS TIN P" at bounding box center [582, 183] width 115 height 10
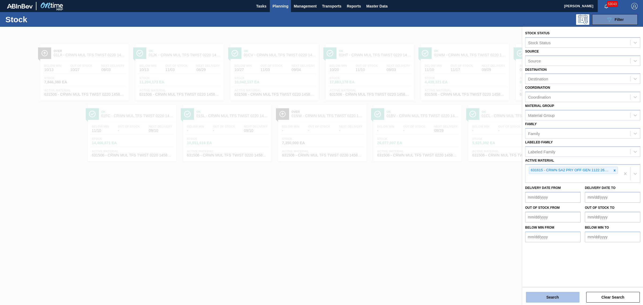
click at [553, 295] on button "Search" at bounding box center [553, 297] width 54 height 11
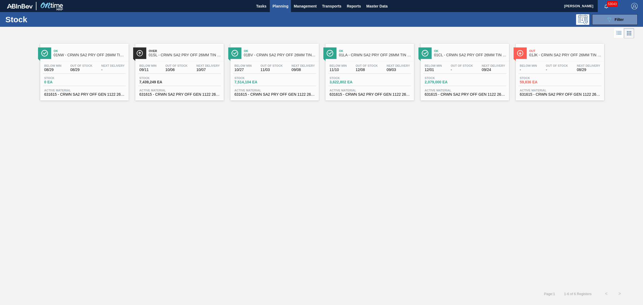
click at [141, 77] on span "Stock" at bounding box center [157, 77] width 37 height 3
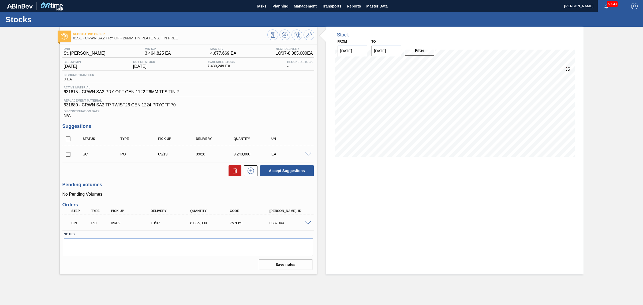
click at [250, 171] on icon at bounding box center [250, 170] width 9 height 6
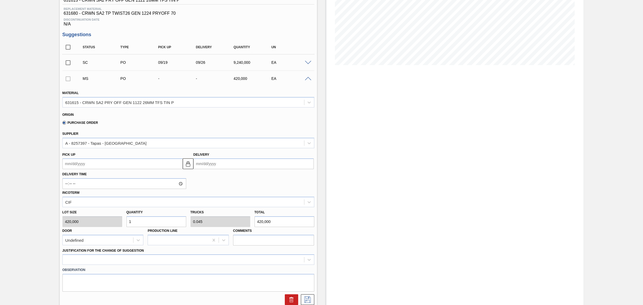
scroll to position [100, 0]
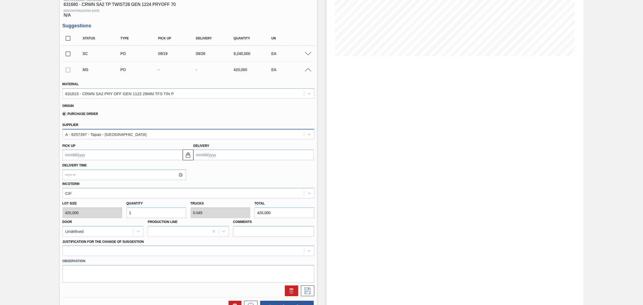
click at [131, 136] on div "A - 8257397 - Tapas - [GEOGRAPHIC_DATA]" at bounding box center [183, 134] width 241 height 8
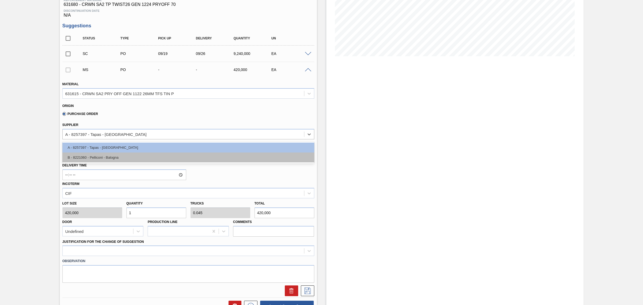
click at [114, 162] on div "B - 8221060 - Pelliconi - Balogna" at bounding box center [188, 157] width 252 height 10
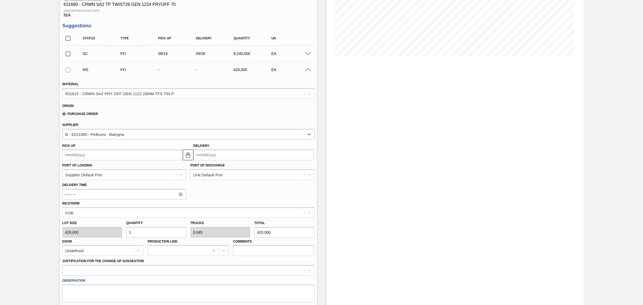
click at [210, 154] on input "Delivery" at bounding box center [253, 154] width 120 height 11
click at [58, 178] on div "Negotiating Order 01SL - CRWN SA2 PRY OFF 26MM TIN PLATE VS. TIN FREE Unit St. …" at bounding box center [321, 177] width 643 height 503
click at [122, 174] on div "Supplier Default Port" at bounding box center [119, 175] width 113 height 8
click at [42, 179] on div "Negotiating Order 01SL - CRWN SA2 PRY OFF 26MM TIN PLATE VS. TIN FREE Unit St. …" at bounding box center [321, 177] width 643 height 503
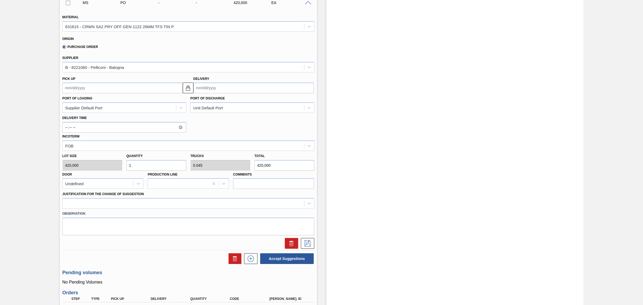
scroll to position [0, 0]
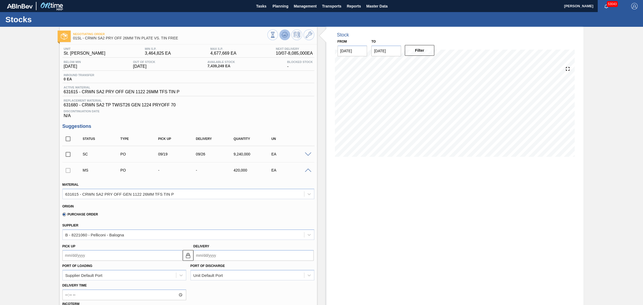
click at [276, 32] on icon at bounding box center [273, 35] width 6 height 6
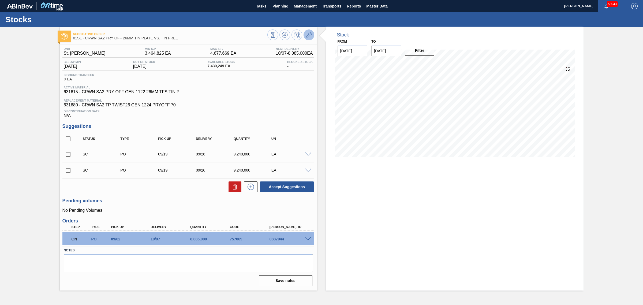
click at [310, 34] on icon at bounding box center [309, 35] width 6 height 6
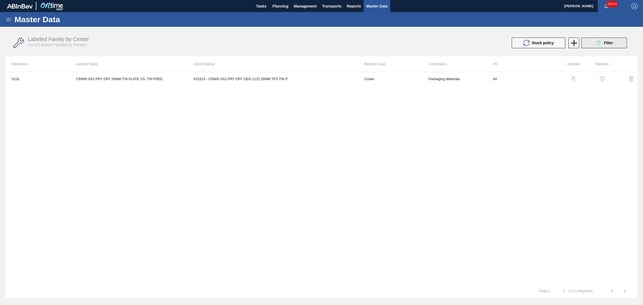
click at [589, 44] on button "089F7B8B-B2A5-4AFE-B5C0-19BA573D28AC Filter" at bounding box center [604, 42] width 46 height 11
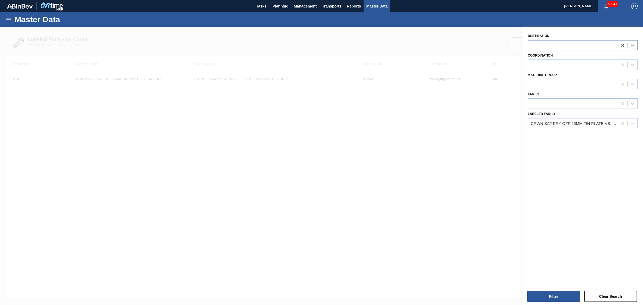
click at [620, 47] on icon at bounding box center [622, 45] width 5 height 5
click at [549, 294] on button "Filter" at bounding box center [553, 296] width 53 height 11
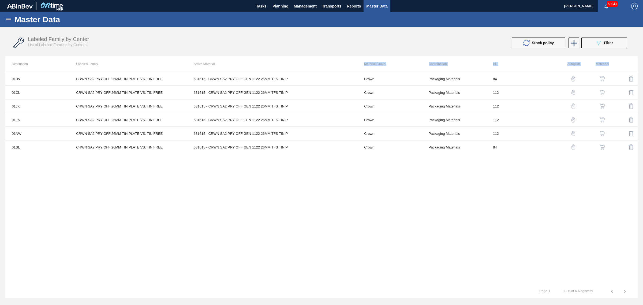
drag, startPoint x: 451, startPoint y: 191, endPoint x: 347, endPoint y: 62, distance: 165.8
click at [347, 62] on div "Destination Labeled Family Active Material Material Group Coordination PH Autop…" at bounding box center [321, 177] width 632 height 242
click at [504, 198] on div "01BV CRWN SA2 PRY OFF 26MM TIN PLATE VS. TIN FREE 631615 - CRWN SA2 PRY OFF GEN…" at bounding box center [321, 178] width 632 height 213
drag, startPoint x: 556, startPoint y: 198, endPoint x: 351, endPoint y: 95, distance: 229.3
click at [330, 58] on div "Destination Labeled Family Active Material Material Group Coordination PH Autop…" at bounding box center [321, 177] width 632 height 242
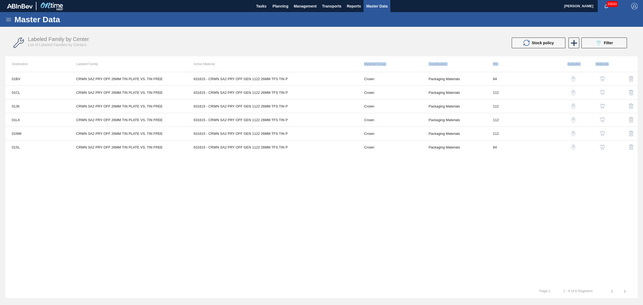
click at [491, 184] on div "01BV CRWN SA2 PRY OFF 26MM TIN PLATE VS. TIN FREE 631615 - CRWN SA2 PRY OFF GEN…" at bounding box center [321, 178] width 632 height 213
drag, startPoint x: 476, startPoint y: 206, endPoint x: 258, endPoint y: 70, distance: 257.1
click at [258, 70] on div "Destination Labeled Family Active Material Material Group Coordination PH Autop…" at bounding box center [321, 177] width 632 height 242
click at [523, 210] on div "01BV CRWN SA2 PRY OFF 26MM TIN PLATE VS. TIN FREE 631615 - CRWN SA2 PRY OFF GEN…" at bounding box center [321, 178] width 632 height 213
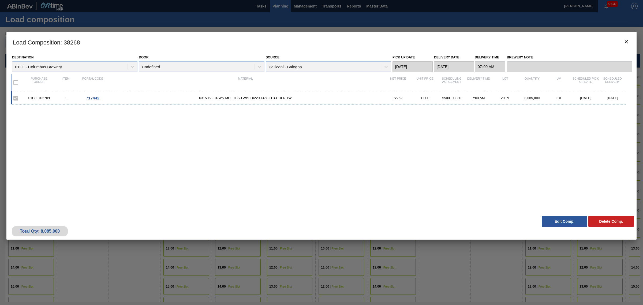
scroll to position [0, 583]
